Goal: Task Accomplishment & Management: Manage account settings

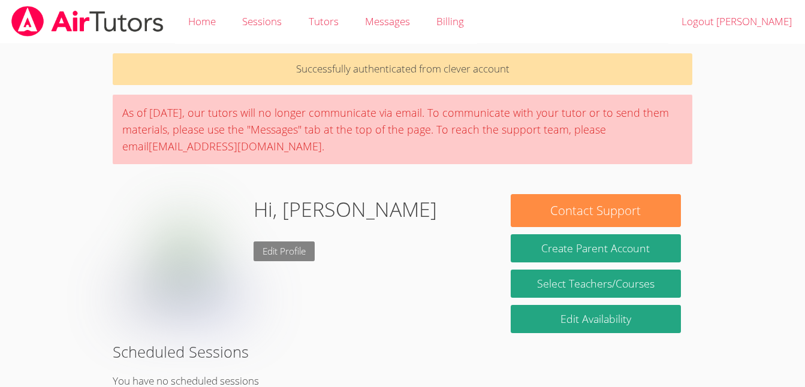
click at [283, 245] on link "Edit Profile" at bounding box center [283, 251] width 61 height 20
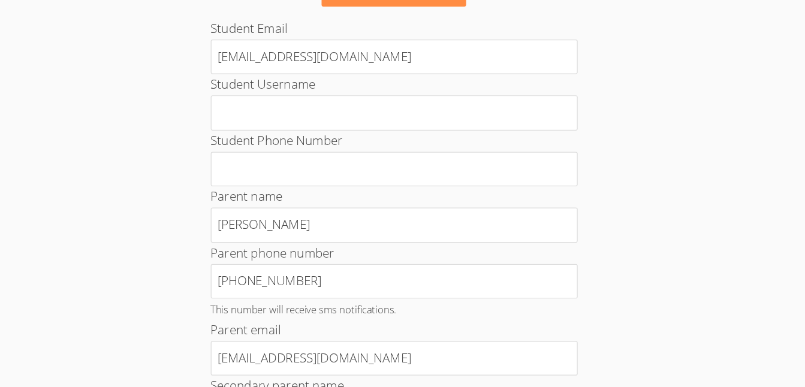
scroll to position [133, 0]
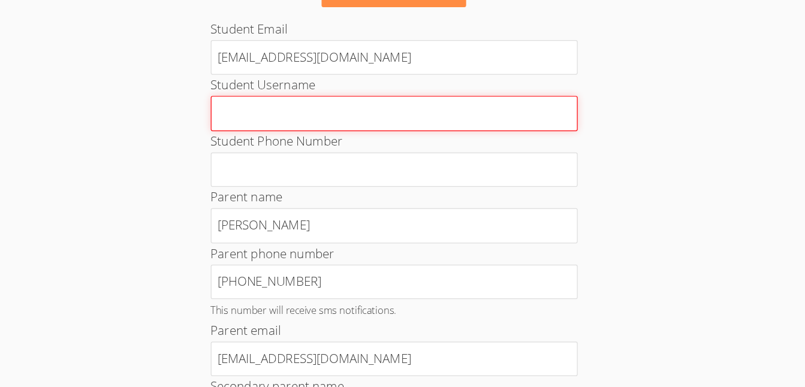
click at [483, 101] on input "Student Username" at bounding box center [403, 92] width 300 height 29
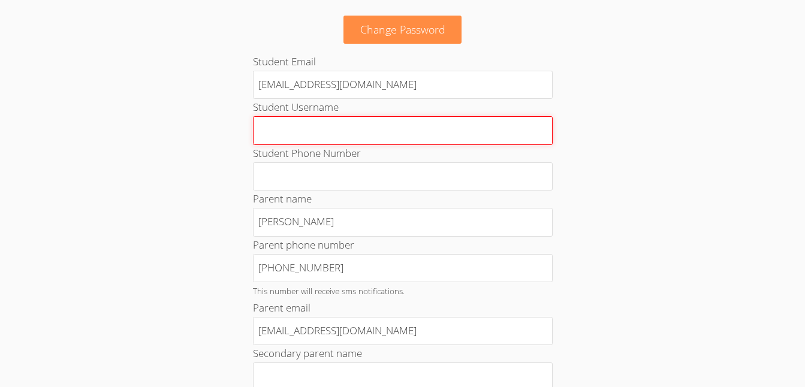
scroll to position [97, 0]
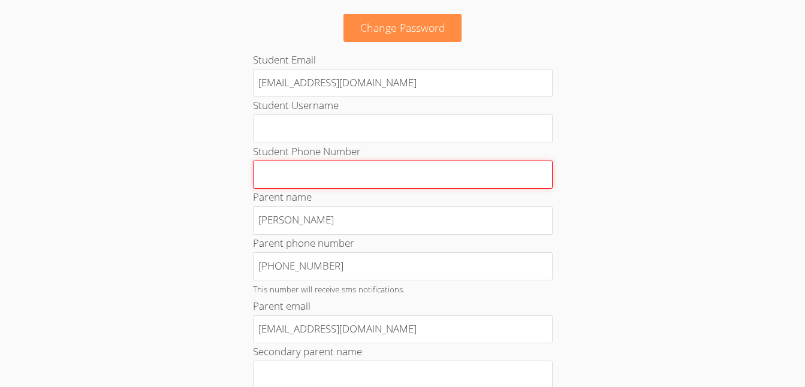
click at [529, 172] on input "Student Phone Number" at bounding box center [403, 175] width 300 height 29
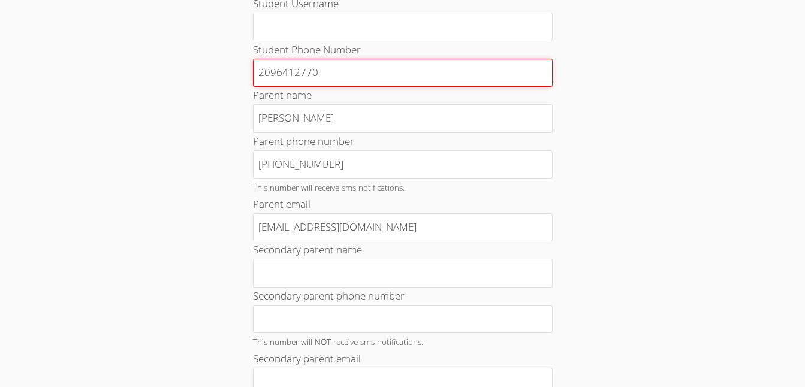
scroll to position [197, 0]
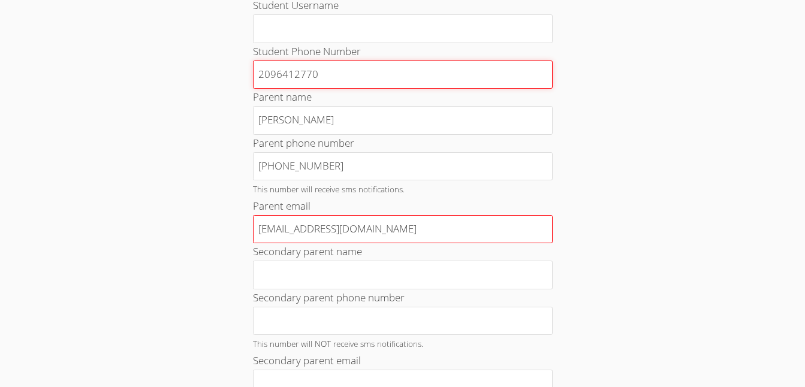
type input "2096412770"
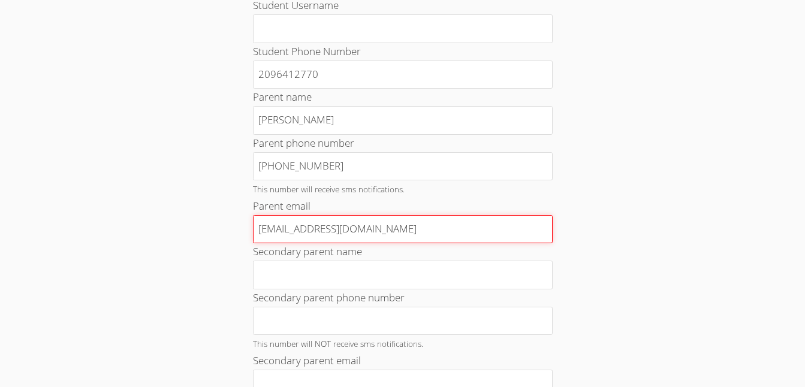
click at [470, 234] on input "erosalinda520@gmail.com" at bounding box center [403, 229] width 300 height 29
type input "e"
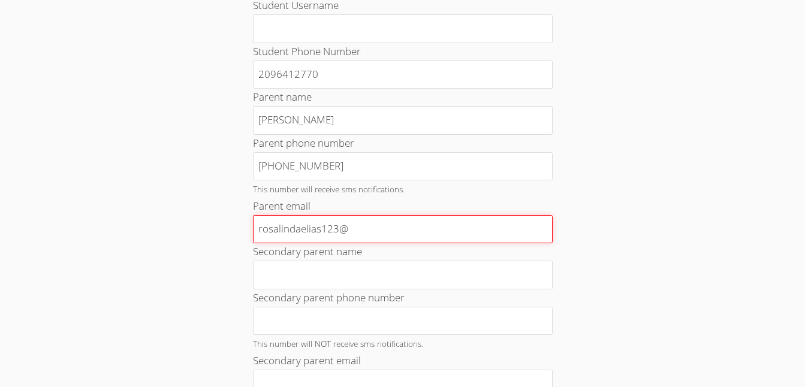
click at [389, 235] on input "rosalindaelias123@" at bounding box center [403, 229] width 300 height 29
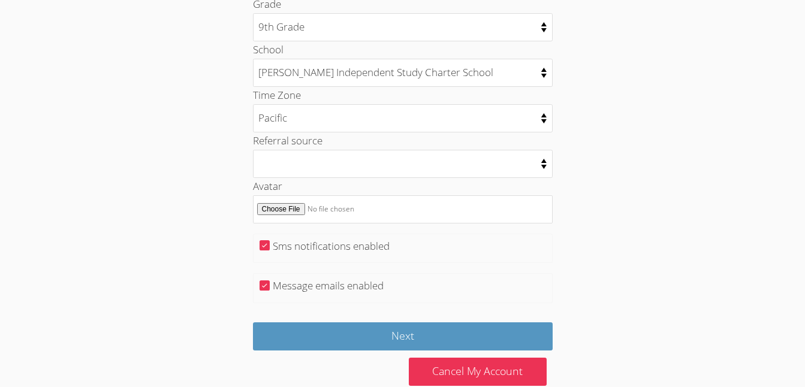
scroll to position [624, 0]
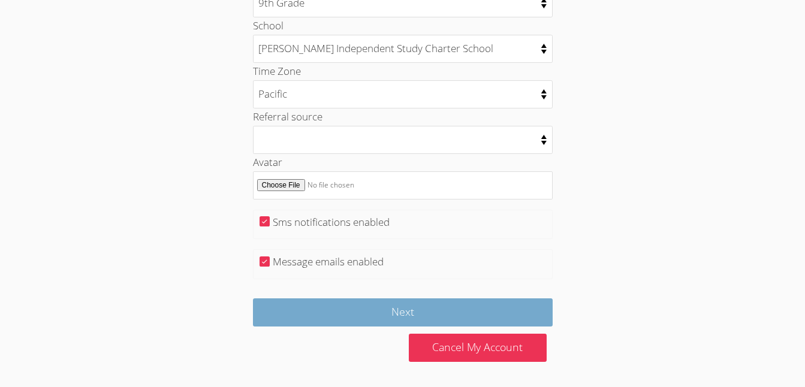
type input "rosalindaelias123@icloud.com"
click at [356, 307] on input "Next" at bounding box center [403, 312] width 300 height 28
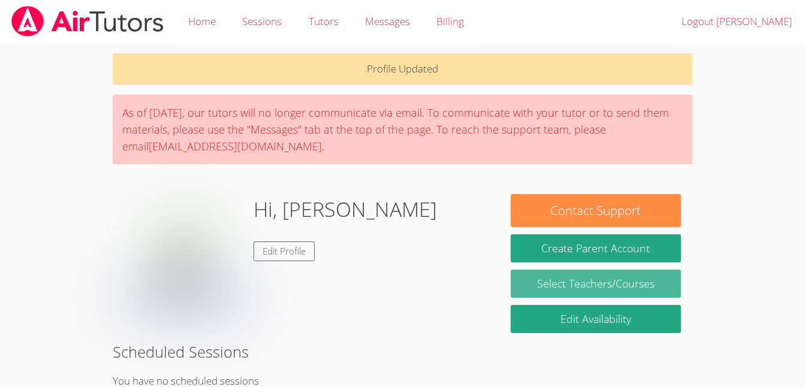
click at [588, 286] on link "Select Teachers/Courses" at bounding box center [595, 284] width 170 height 28
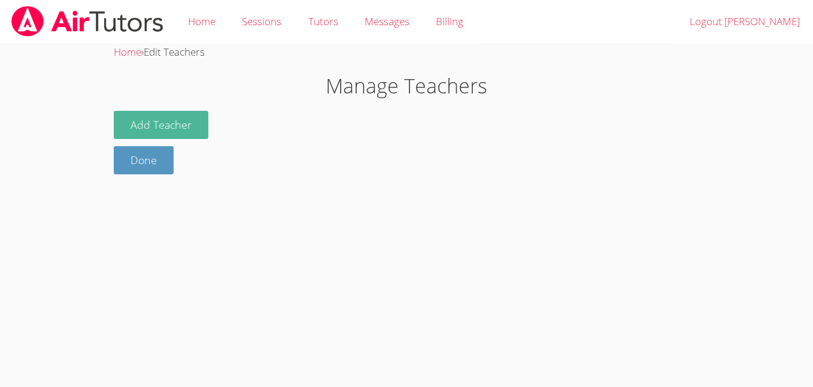
click at [175, 113] on button "Add Teacher" at bounding box center [161, 125] width 95 height 28
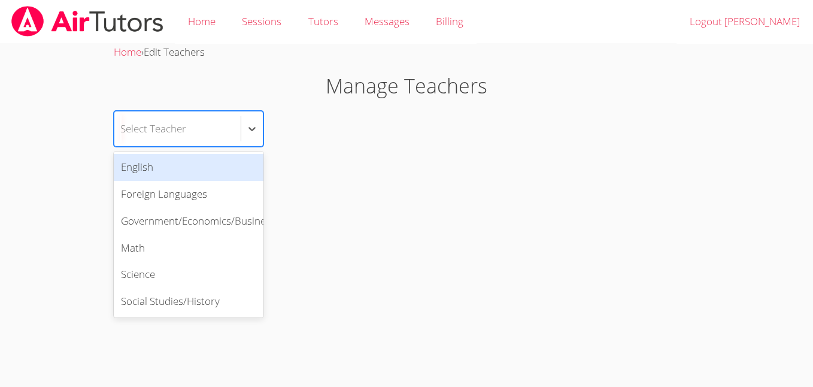
click at [190, 128] on div "Select Teacher" at bounding box center [177, 128] width 126 height 35
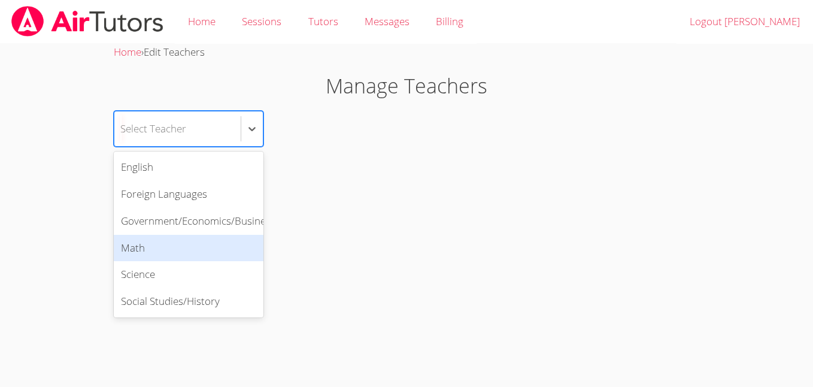
click at [174, 250] on div "Math" at bounding box center [189, 248] width 150 height 27
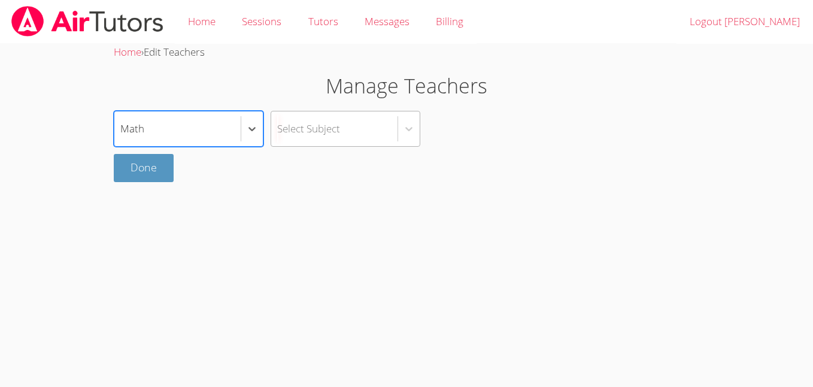
click at [348, 130] on div "Select Subject" at bounding box center [334, 128] width 126 height 35
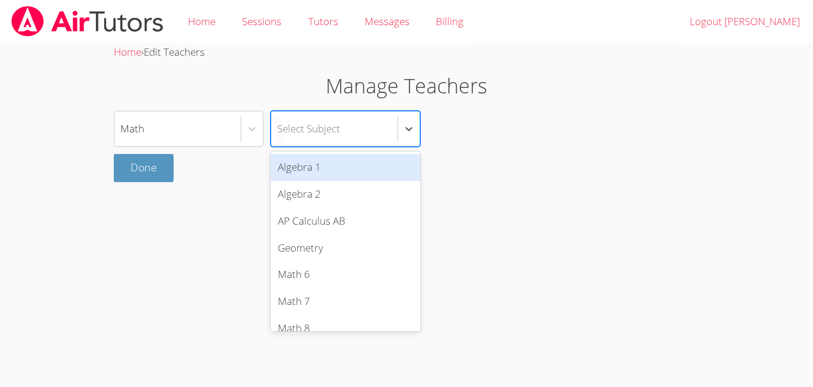
click at [341, 164] on div "Algebra 1" at bounding box center [346, 167] width 150 height 27
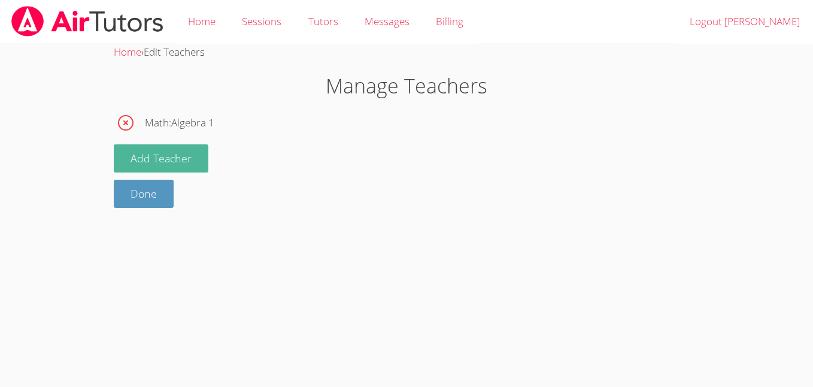
click at [176, 161] on button "Add Teacher" at bounding box center [161, 158] width 95 height 28
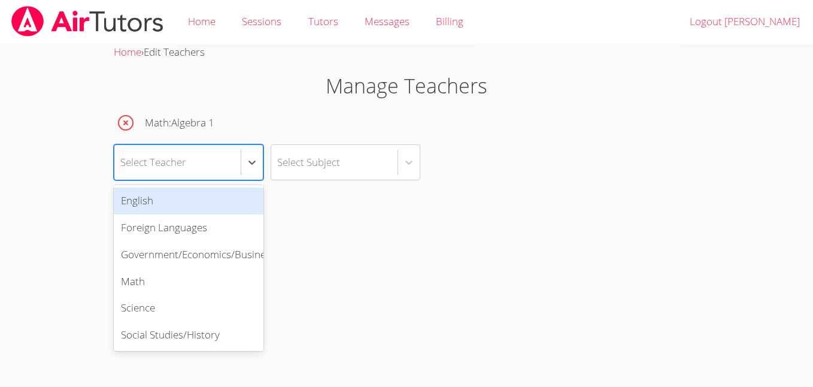
click at [176, 161] on div "Select Teacher" at bounding box center [153, 161] width 66 height 17
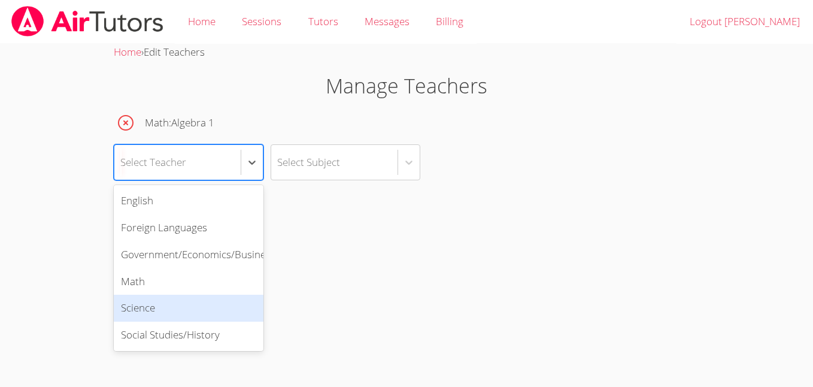
click at [170, 306] on div "Science" at bounding box center [189, 308] width 150 height 27
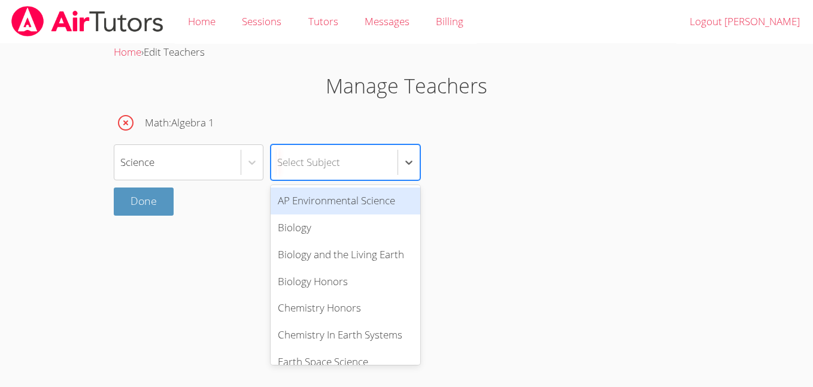
click at [340, 158] on div "Select Subject" at bounding box center [308, 161] width 63 height 17
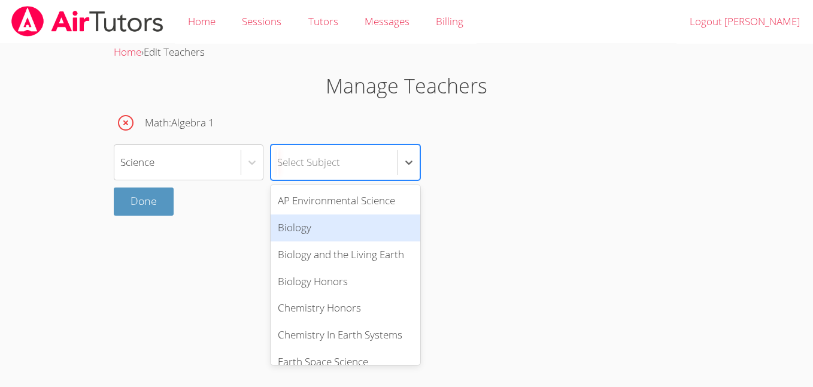
click at [323, 232] on div "Biology" at bounding box center [346, 227] width 150 height 27
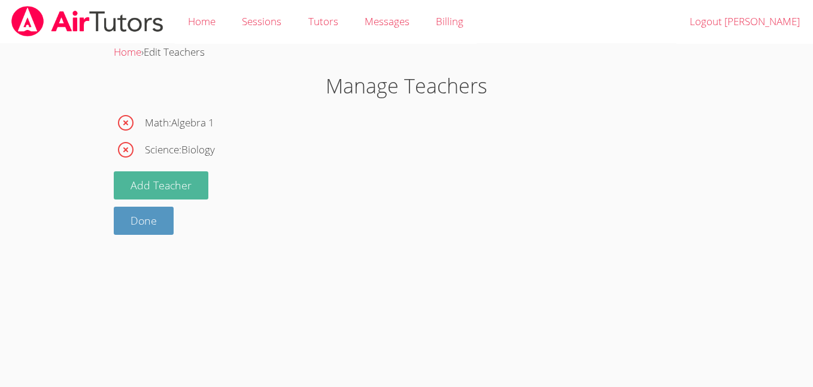
click at [165, 185] on button "Add Teacher" at bounding box center [161, 185] width 95 height 28
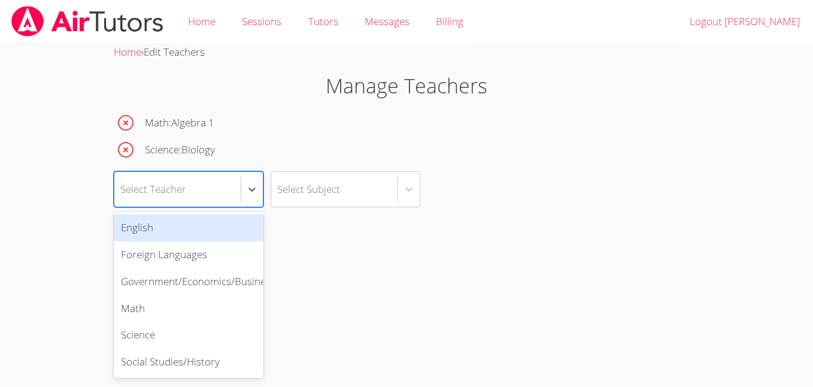
click at [165, 185] on div "Select Teacher" at bounding box center [153, 188] width 66 height 17
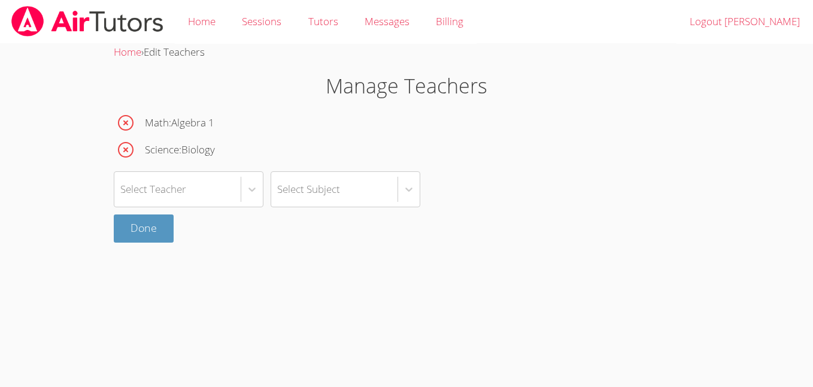
click at [392, 291] on body "Home Sessions Tutors Messages Billing Logout [PERSON_NAME] Home › Edit Teachers…" at bounding box center [406, 193] width 813 height 387
click at [150, 230] on link "Done" at bounding box center [144, 228] width 60 height 28
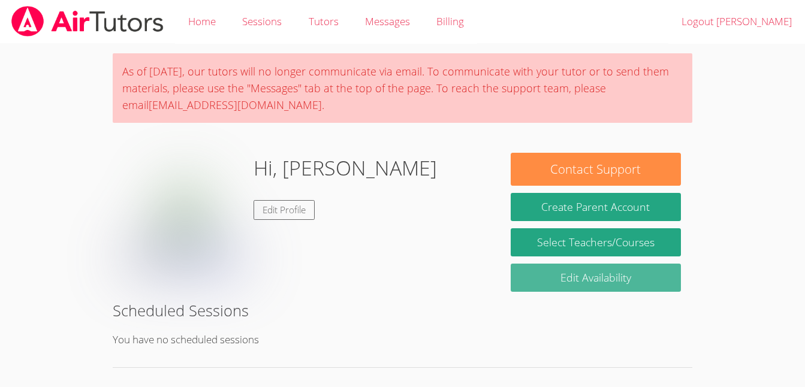
click at [561, 284] on link "Edit Availability" at bounding box center [595, 278] width 170 height 28
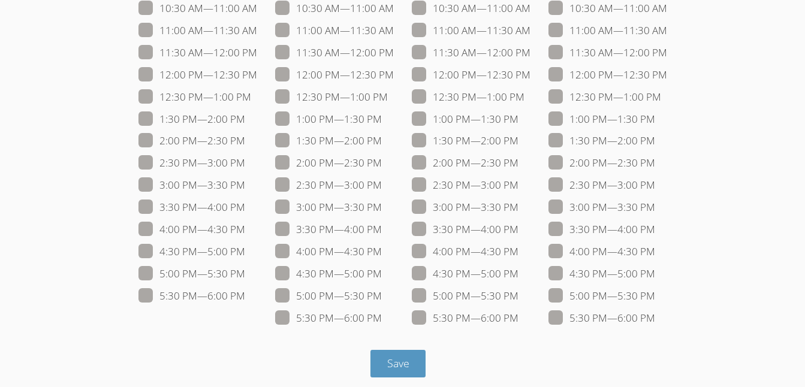
scroll to position [210, 0]
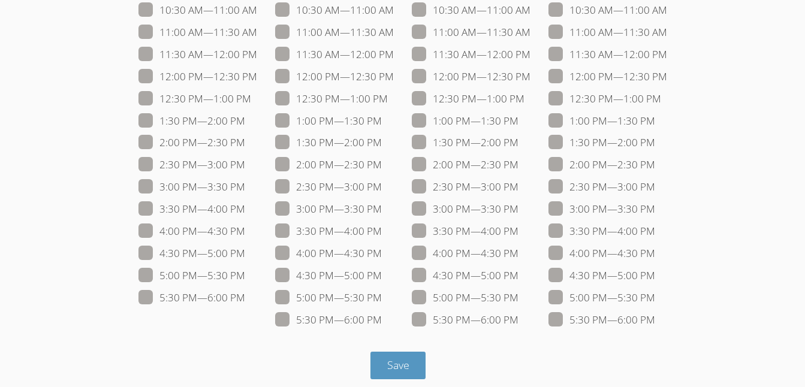
click at [245, 297] on span at bounding box center [245, 298] width 0 height 14
click at [245, 297] on input "5:30 PM — 6:00 PM" at bounding box center [250, 295] width 10 height 10
checkbox input "true"
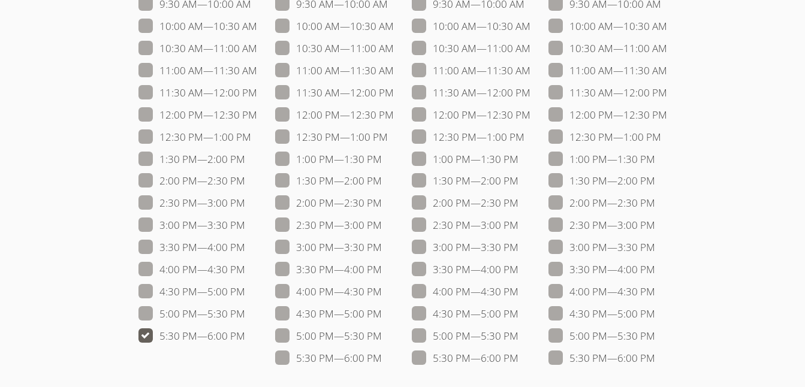
scroll to position [167, 0]
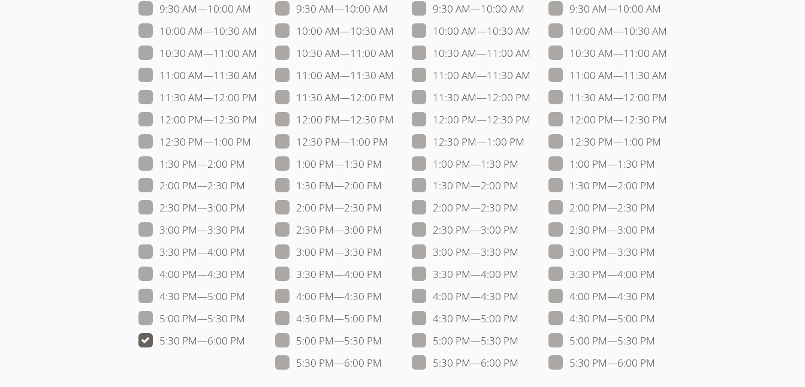
click at [382, 214] on span at bounding box center [382, 208] width 0 height 14
click at [382, 210] on input "2:00 PM — 2:30 PM" at bounding box center [387, 205] width 10 height 10
checkbox input "true"
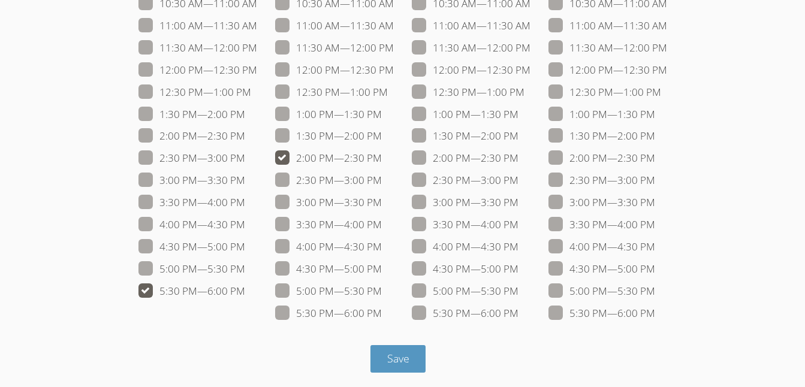
scroll to position [219, 0]
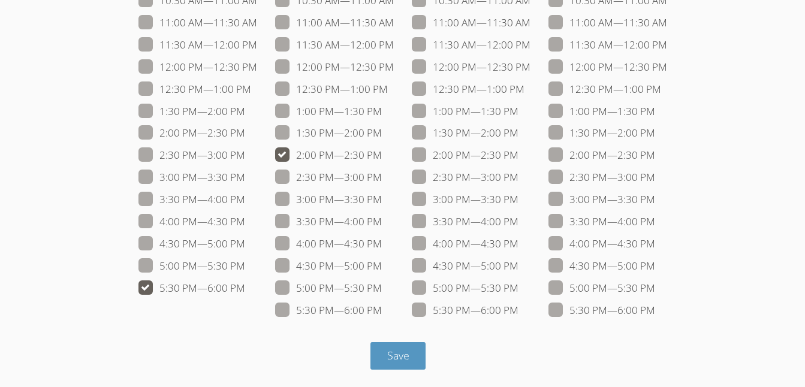
click at [382, 227] on span at bounding box center [382, 221] width 0 height 14
click at [382, 224] on input "3:30 PM — 4:00 PM" at bounding box center [387, 219] width 10 height 10
checkbox input "true"
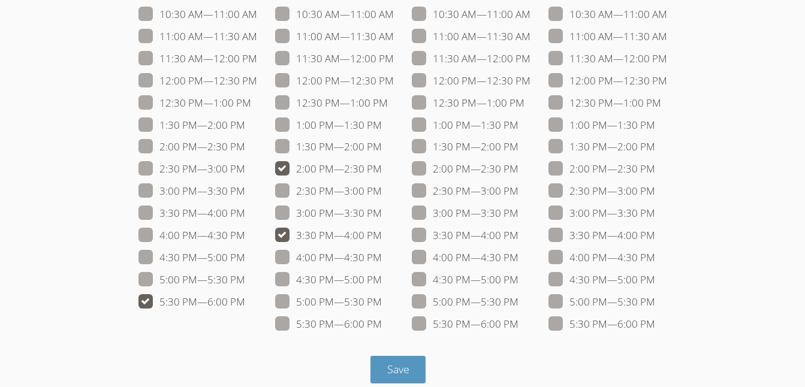
scroll to position [183, 0]
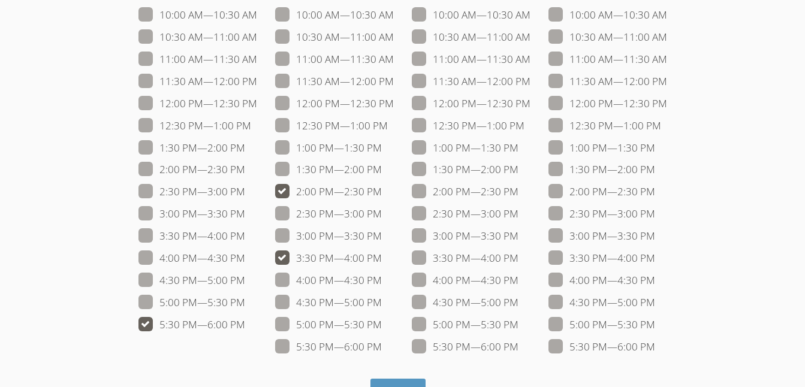
click at [518, 241] on span at bounding box center [518, 236] width 0 height 14
click at [518, 238] on input "3:00 PM — 3:30 PM" at bounding box center [523, 233] width 10 height 10
checkbox input "true"
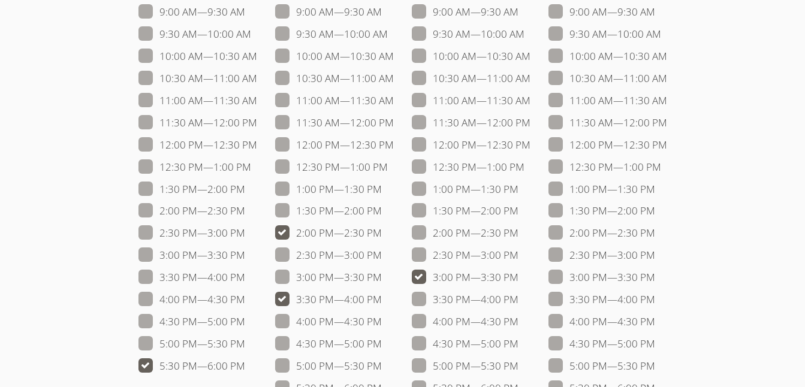
scroll to position [141, 0]
click at [655, 187] on span at bounding box center [655, 190] width 0 height 14
click at [655, 187] on input "1:00 PM — 1:30 PM" at bounding box center [660, 187] width 10 height 10
checkbox input "true"
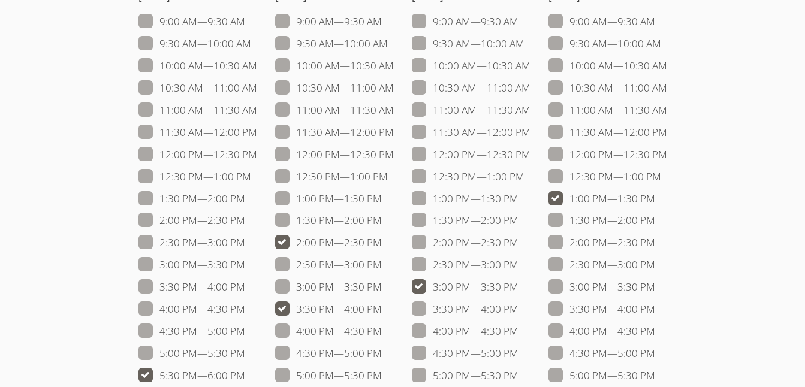
scroll to position [136, 0]
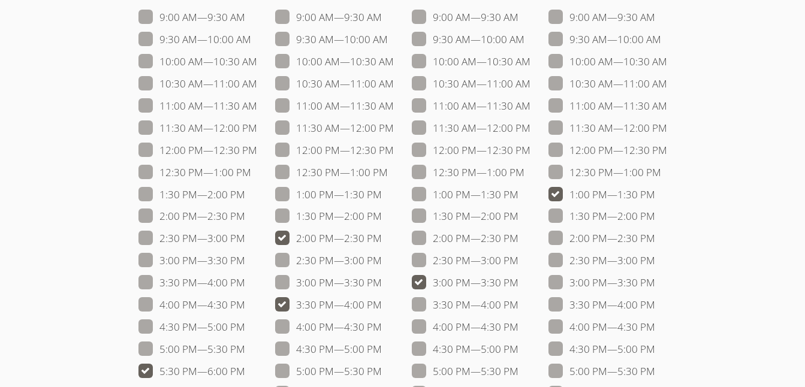
click at [251, 174] on span at bounding box center [251, 172] width 0 height 14
click at [251, 174] on input "12:30 PM — 1:00 PM" at bounding box center [256, 170] width 10 height 10
checkbox input "true"
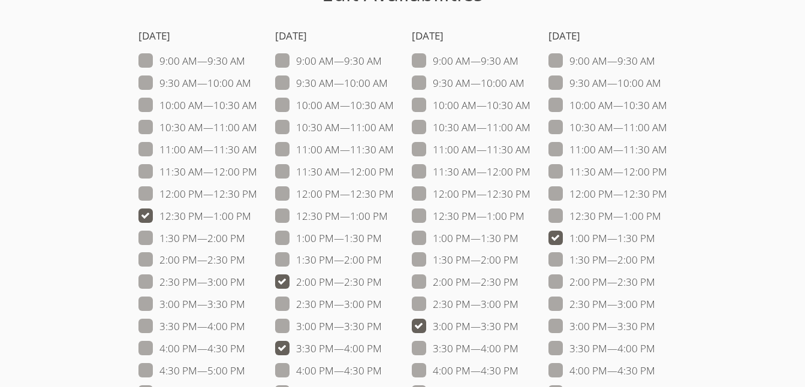
scroll to position [96, 0]
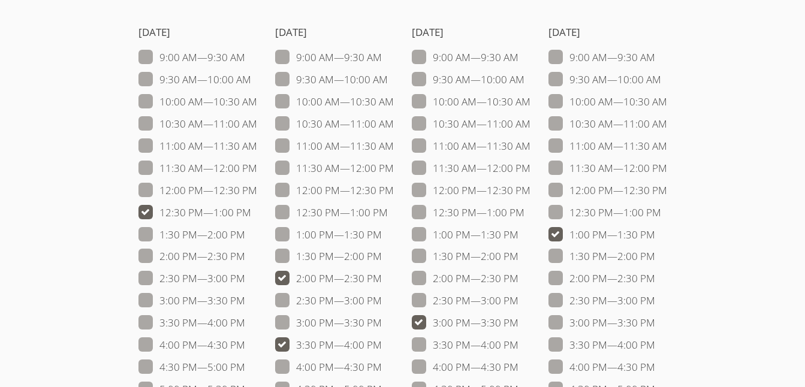
click at [394, 152] on span at bounding box center [394, 146] width 0 height 14
click at [394, 149] on input "11:00 AM — 11:30 AM" at bounding box center [399, 143] width 10 height 10
checkbox input "true"
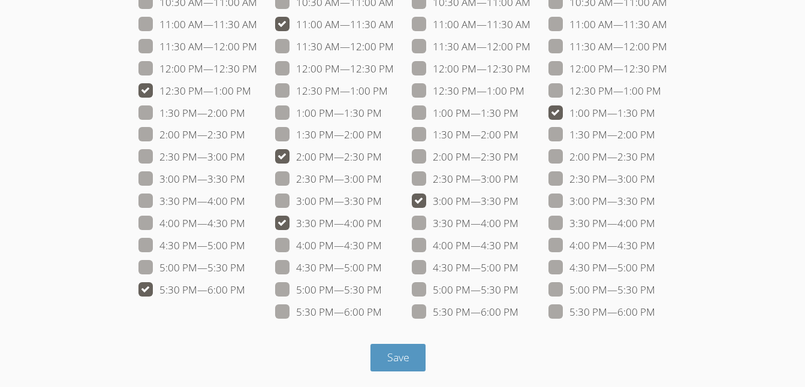
scroll to position [220, 0]
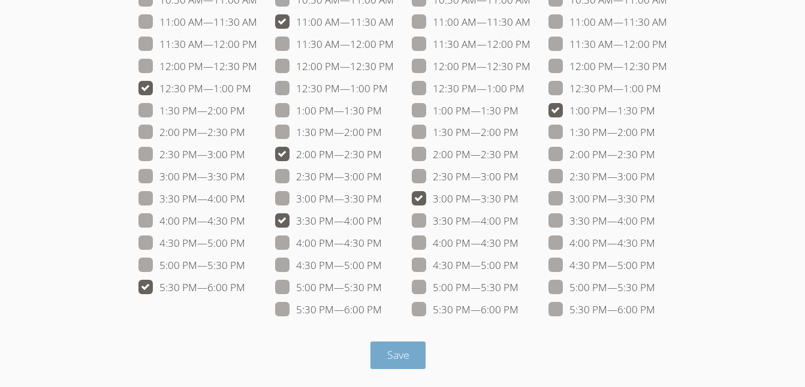
click at [390, 359] on span "Save" at bounding box center [398, 354] width 22 height 14
